Goal: Task Accomplishment & Management: Use online tool/utility

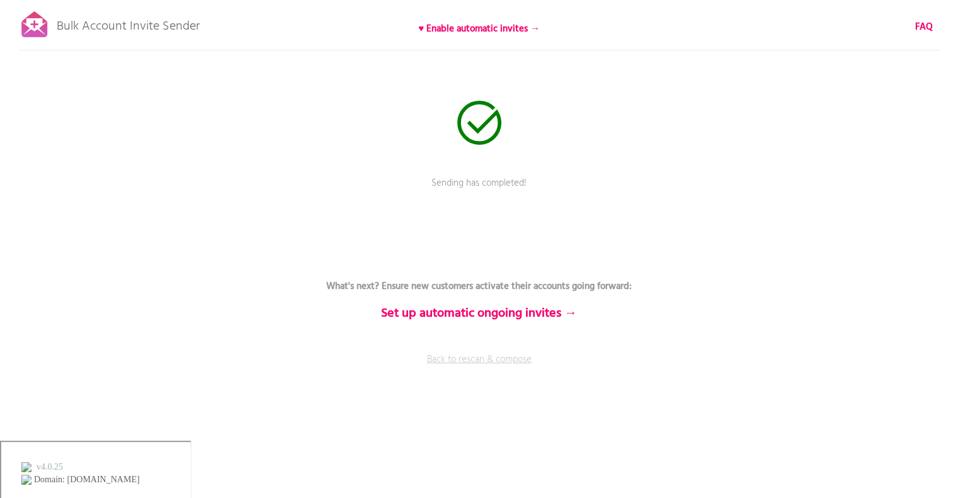
click at [472, 363] on link "Back to rescan & compose" at bounding box center [479, 368] width 378 height 31
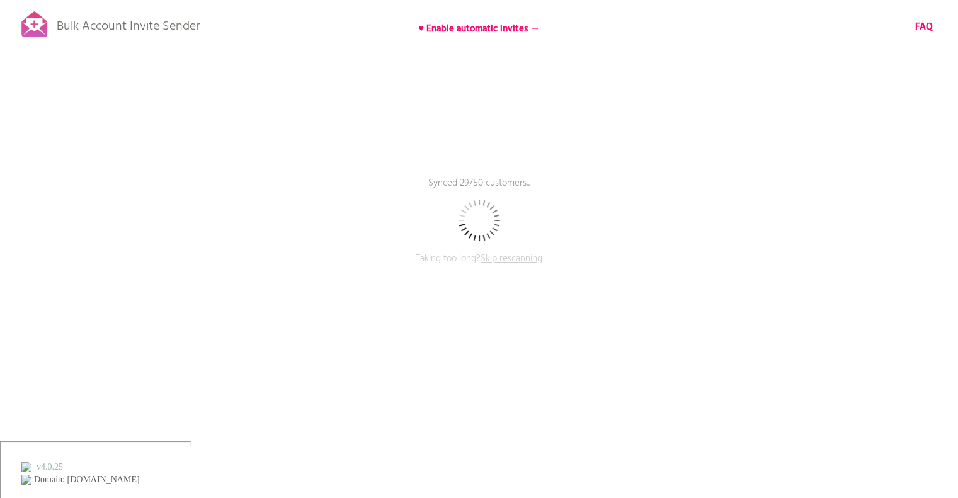
click at [821, 171] on div "Bulk Account Invite Sender ♥ Enable automatic invites → FAQ Synced 29750 custom…" at bounding box center [479, 220] width 958 height 441
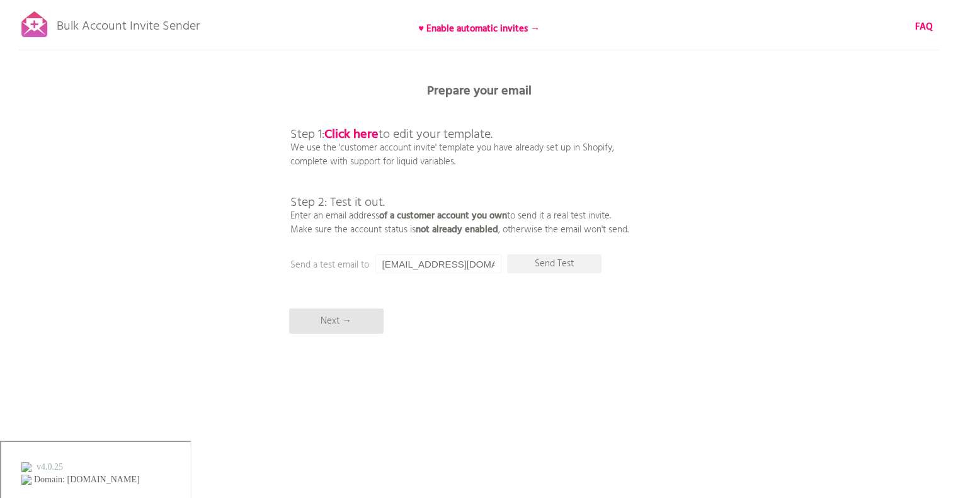
click at [349, 307] on div "Bulk Account Invite Sender ♥ Enable automatic invites → FAQ Synced all customer…" at bounding box center [479, 220] width 958 height 441
click at [347, 309] on p "Next →" at bounding box center [336, 321] width 94 height 25
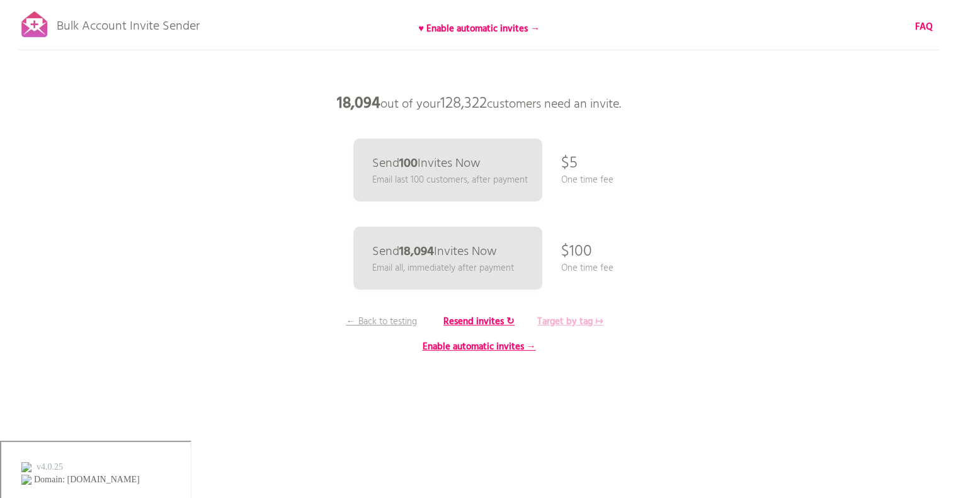
click at [575, 318] on b "Target by tag ↦" at bounding box center [570, 321] width 66 height 15
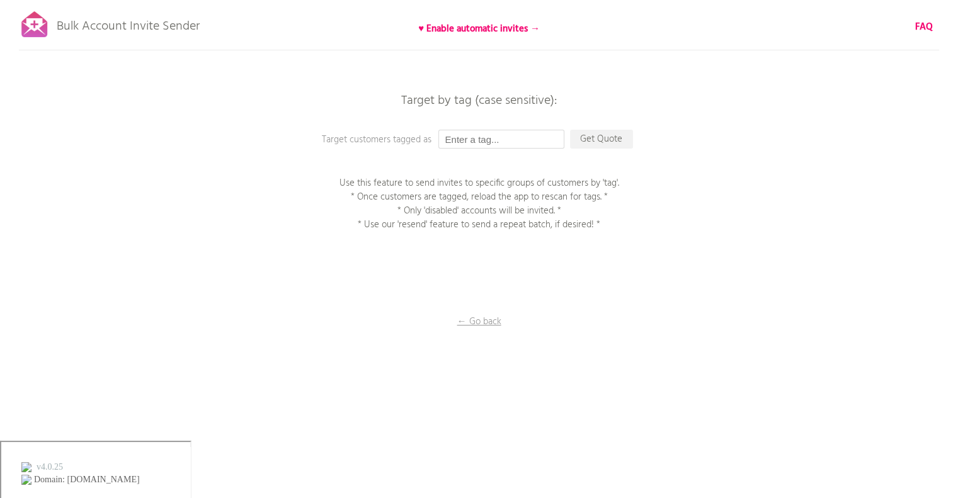
click at [471, 145] on input "text" at bounding box center [501, 139] width 126 height 19
click at [592, 143] on p "Get Quote" at bounding box center [601, 139] width 63 height 19
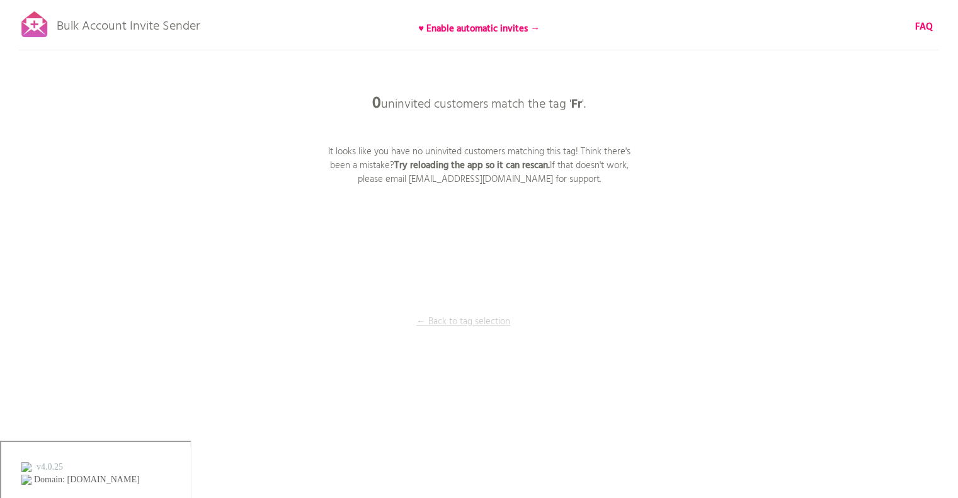
click at [471, 319] on p "← Back to tag selection" at bounding box center [463, 322] width 94 height 14
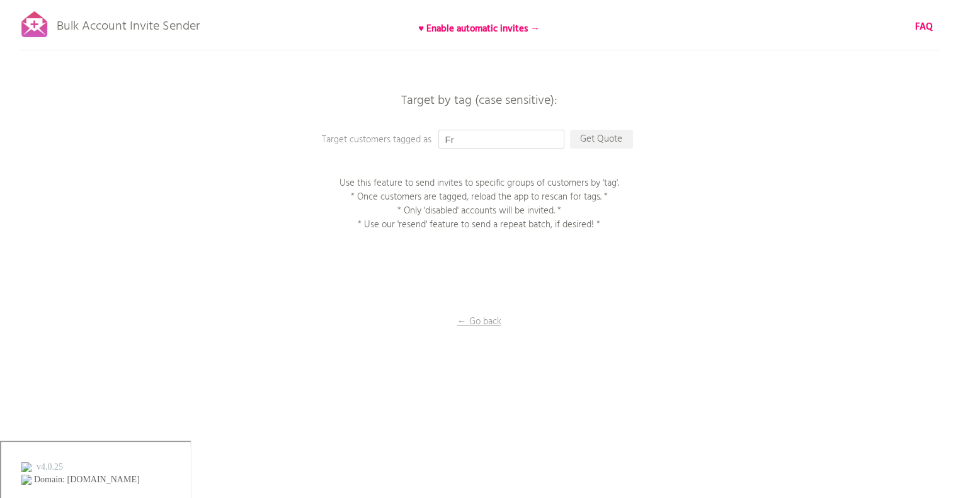
click at [458, 137] on input "Fr" at bounding box center [501, 139] width 126 height 19
type input "F"
type input "fr"
click at [587, 140] on p "Get Quote" at bounding box center [601, 139] width 63 height 19
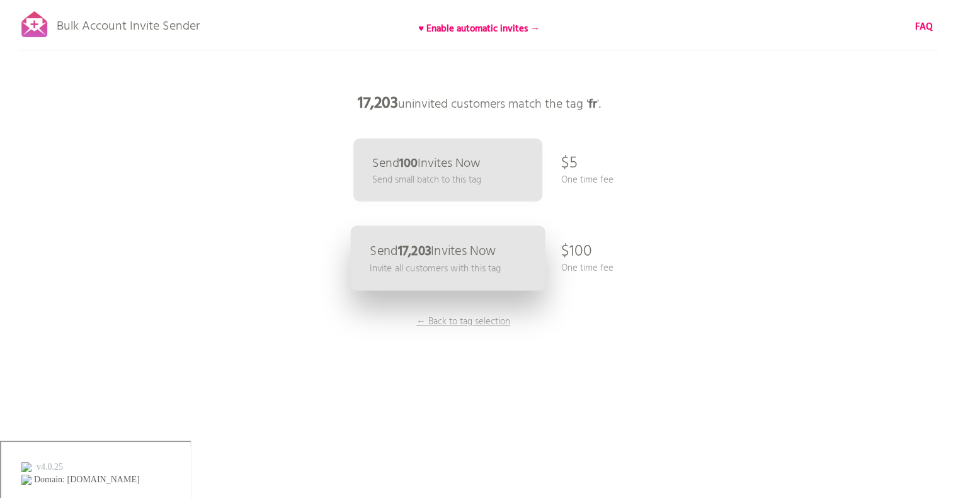
click at [436, 245] on p "Send 17,203 Invites Now" at bounding box center [433, 251] width 126 height 13
